Goal: Information Seeking & Learning: Learn about a topic

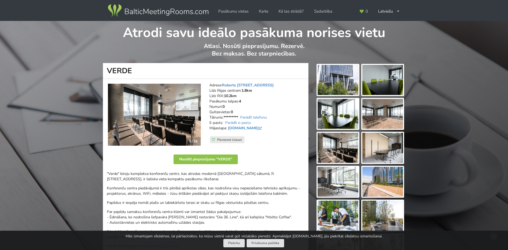
scroll to position [46, 0]
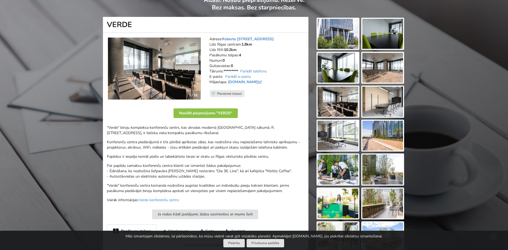
click at [329, 34] on img at bounding box center [338, 34] width 41 height 30
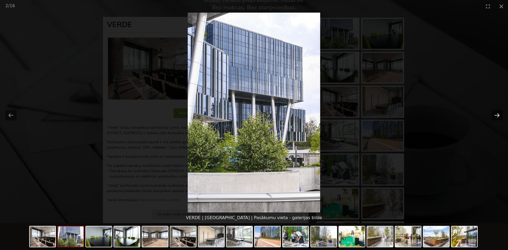
click at [496, 114] on button "Next slide" at bounding box center [497, 115] width 11 height 10
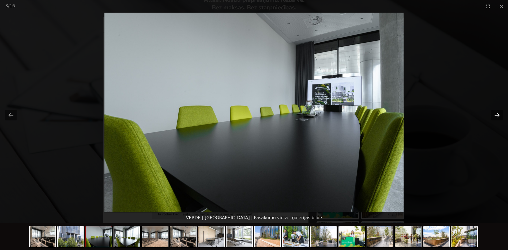
click at [496, 114] on button "Next slide" at bounding box center [497, 115] width 11 height 10
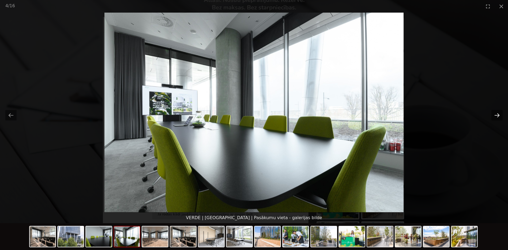
click at [496, 114] on button "Next slide" at bounding box center [497, 115] width 11 height 10
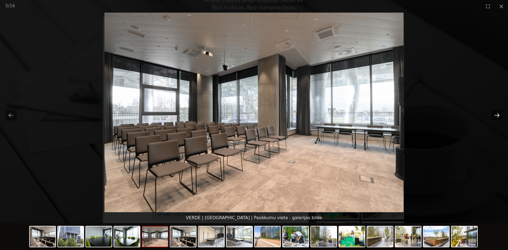
click at [496, 114] on button "Next slide" at bounding box center [497, 115] width 11 height 10
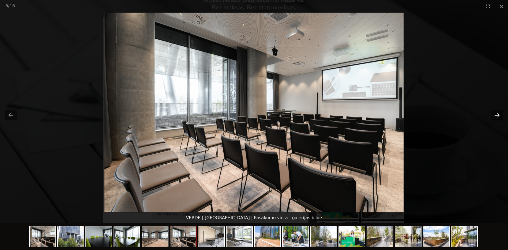
click at [496, 114] on button "Next slide" at bounding box center [497, 115] width 11 height 10
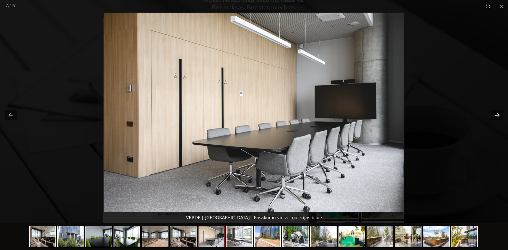
click at [496, 114] on button "Next slide" at bounding box center [497, 115] width 11 height 10
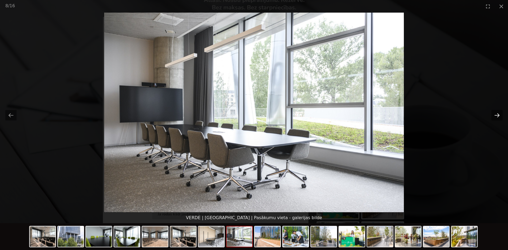
click at [496, 114] on button "Next slide" at bounding box center [497, 115] width 11 height 10
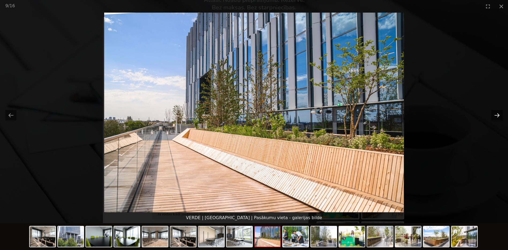
click at [496, 114] on button "Next slide" at bounding box center [497, 115] width 11 height 10
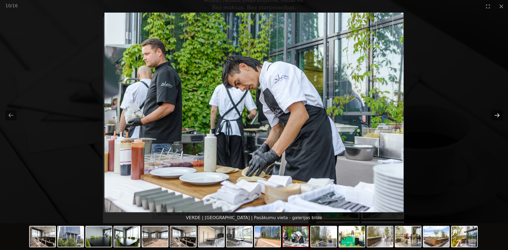
click at [498, 115] on button "Next slide" at bounding box center [497, 115] width 11 height 10
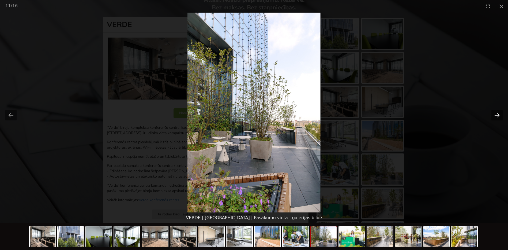
click at [498, 115] on button "Next slide" at bounding box center [497, 115] width 11 height 10
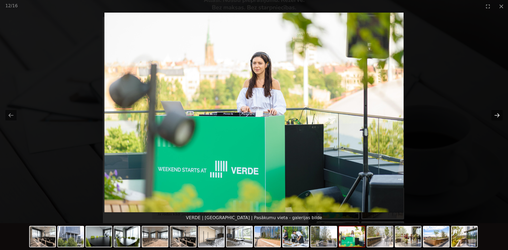
click at [498, 115] on button "Next slide" at bounding box center [497, 115] width 11 height 10
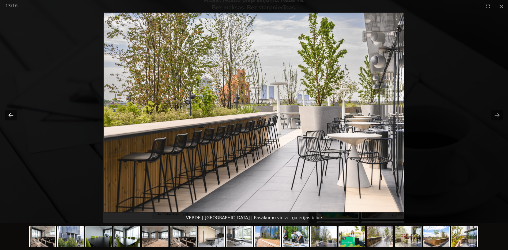
click at [7, 116] on button "Previous slide" at bounding box center [10, 115] width 11 height 10
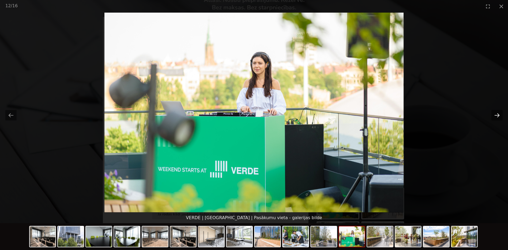
click at [501, 115] on button "Next slide" at bounding box center [497, 115] width 11 height 10
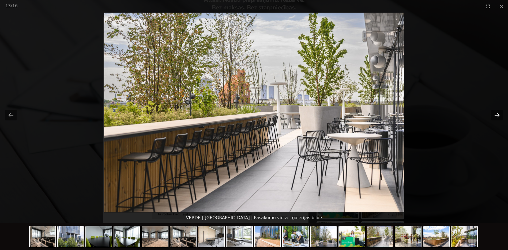
click at [501, 115] on button "Next slide" at bounding box center [497, 115] width 11 height 10
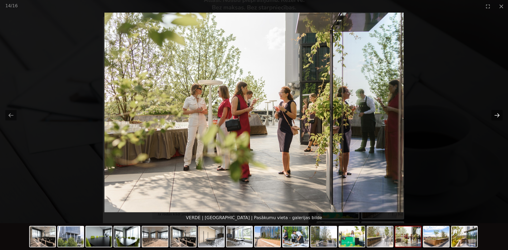
click at [501, 115] on button "Next slide" at bounding box center [497, 115] width 11 height 10
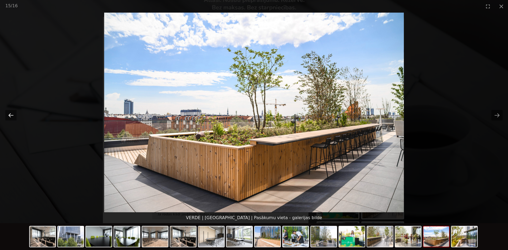
click at [10, 117] on button "Previous slide" at bounding box center [10, 115] width 11 height 10
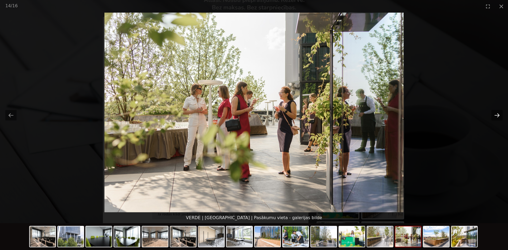
click at [499, 114] on button "Next slide" at bounding box center [497, 115] width 11 height 10
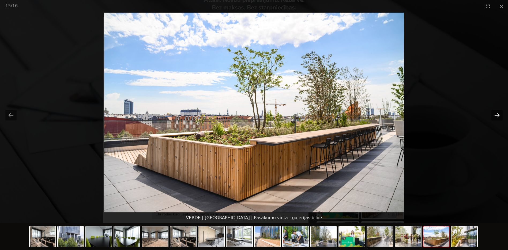
click at [499, 114] on button "Next slide" at bounding box center [497, 115] width 11 height 10
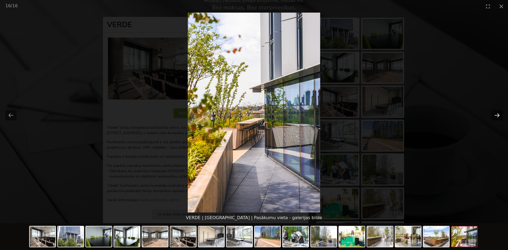
click at [499, 114] on button "Next slide" at bounding box center [497, 115] width 11 height 10
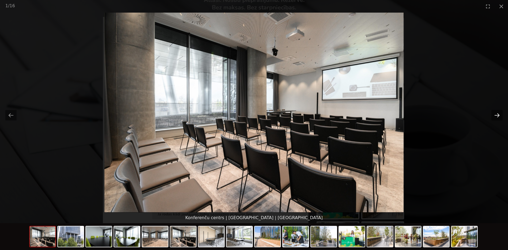
click at [499, 114] on button "Next slide" at bounding box center [497, 115] width 11 height 10
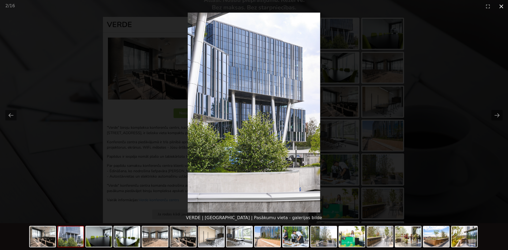
click at [503, 4] on button "Close gallery" at bounding box center [501, 6] width 13 height 13
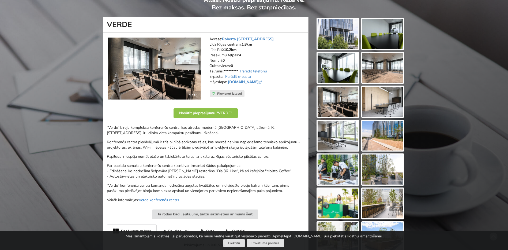
click at [149, 199] on link "Verde konferenču centrs" at bounding box center [159, 199] width 40 height 5
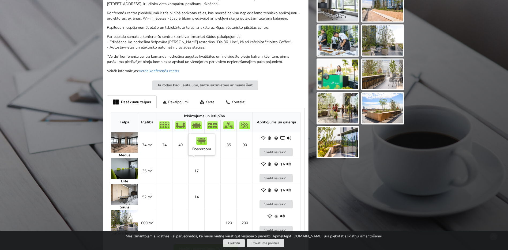
scroll to position [207, 0]
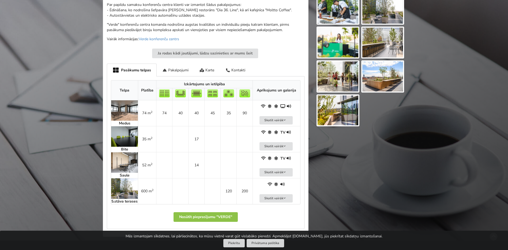
click at [126, 114] on img at bounding box center [124, 110] width 27 height 20
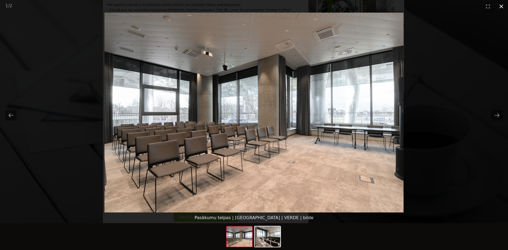
click at [499, 7] on button "Close gallery" at bounding box center [501, 6] width 13 height 13
